Goal: Task Accomplishment & Management: Use online tool/utility

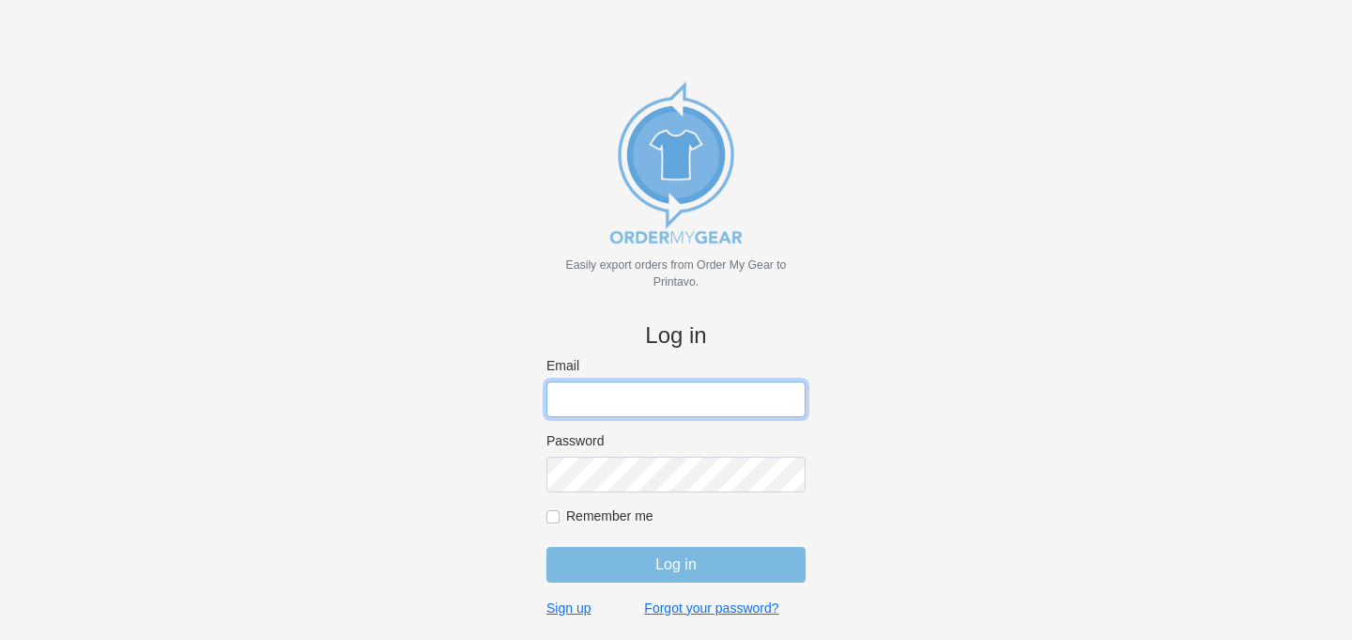
type input "colourgraphicswy@gmail.com"
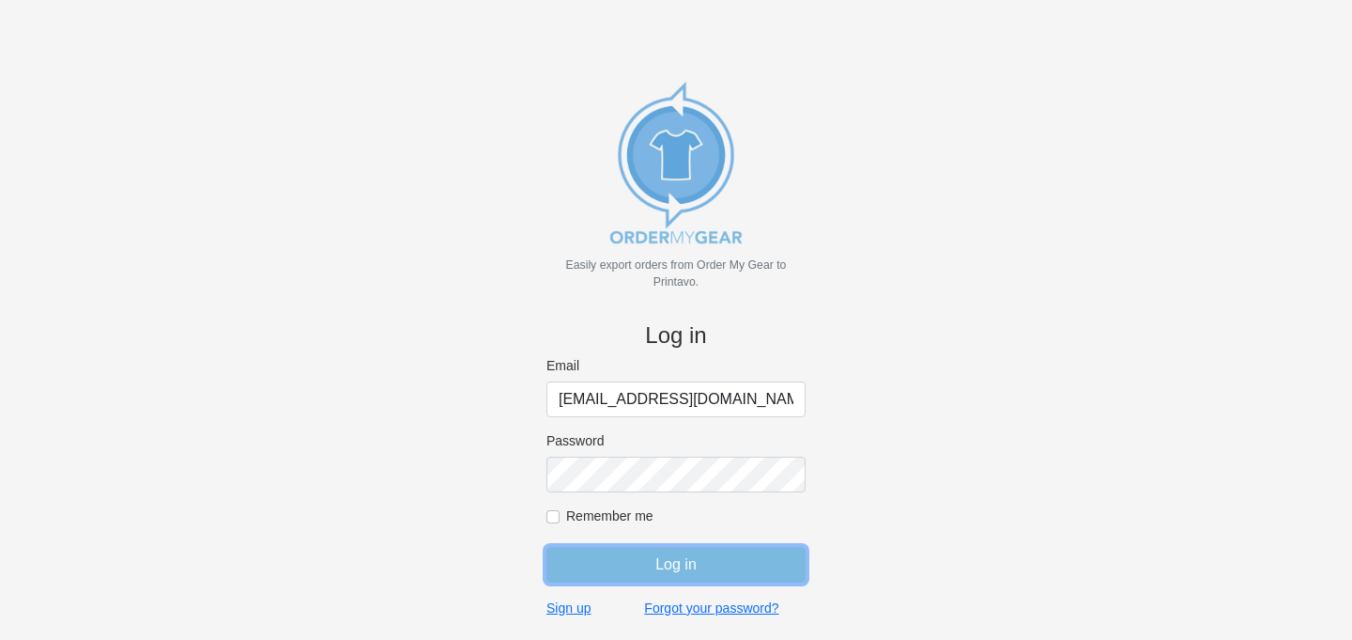
click at [664, 567] on input "Log in" at bounding box center [676, 565] width 259 height 36
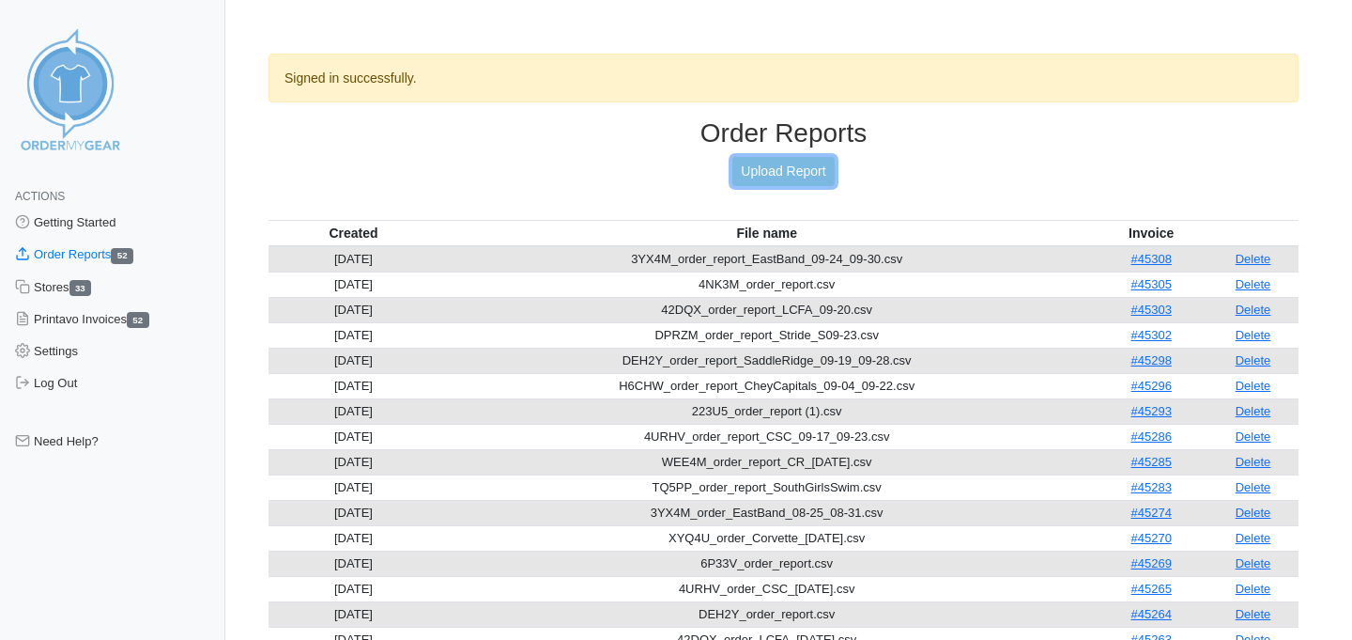
click at [772, 164] on link "Upload Report" at bounding box center [782, 171] width 101 height 29
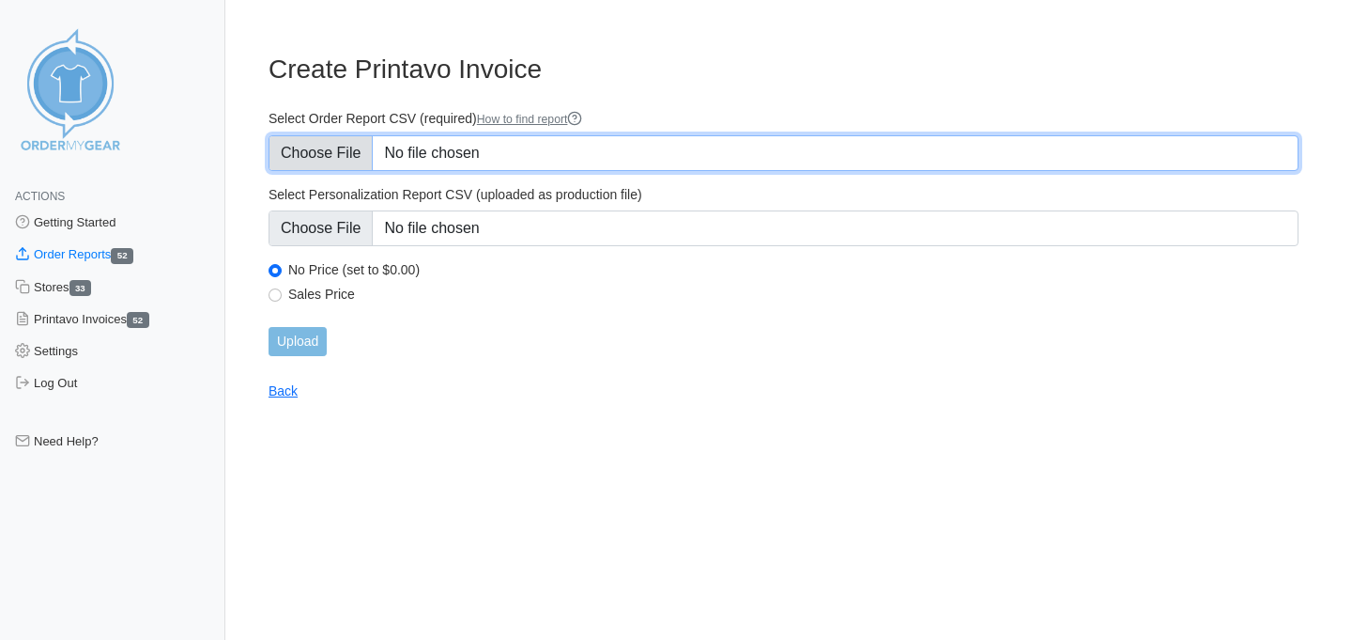
click at [334, 145] on input "Select Order Report CSV (required) How to find report" at bounding box center [784, 153] width 1030 height 36
type input "C:\fakepath\NUC75_order_report (1).csv"
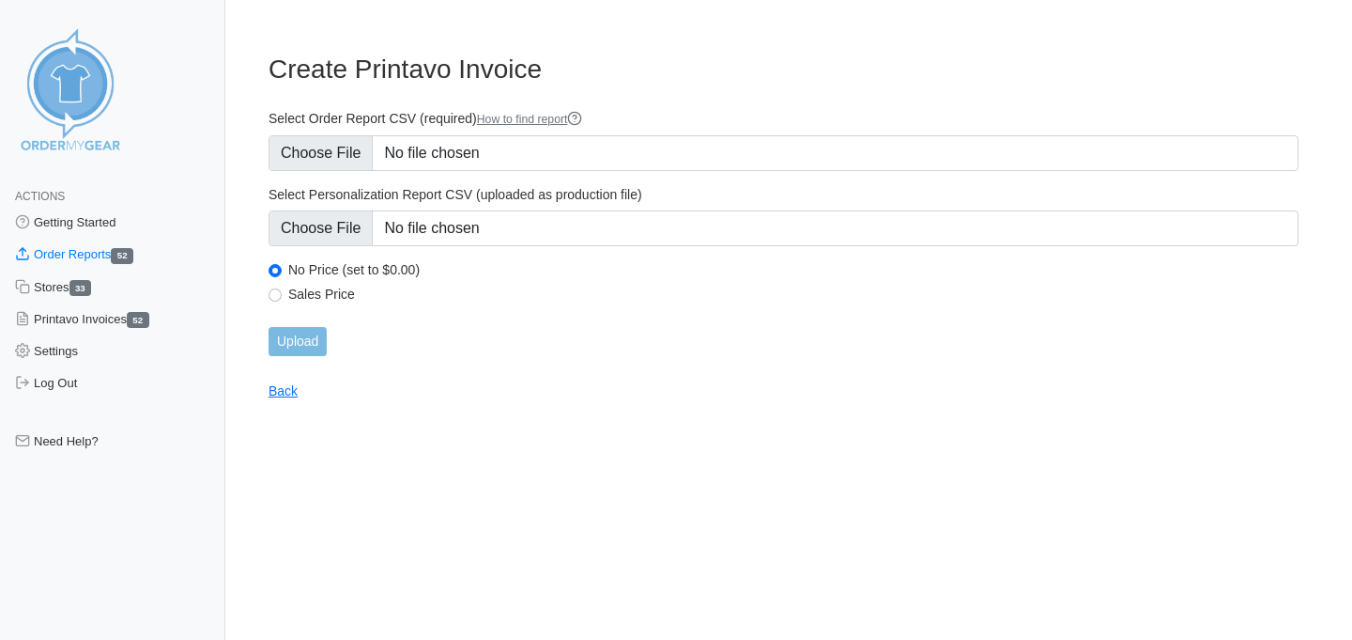
click at [335, 299] on label "Sales Price" at bounding box center [793, 293] width 1010 height 17
click at [282, 299] on input "Sales Price" at bounding box center [275, 294] width 13 height 13
radio input "true"
click at [303, 334] on input "Upload" at bounding box center [298, 341] width 58 height 29
